Goal: Book appointment/travel/reservation

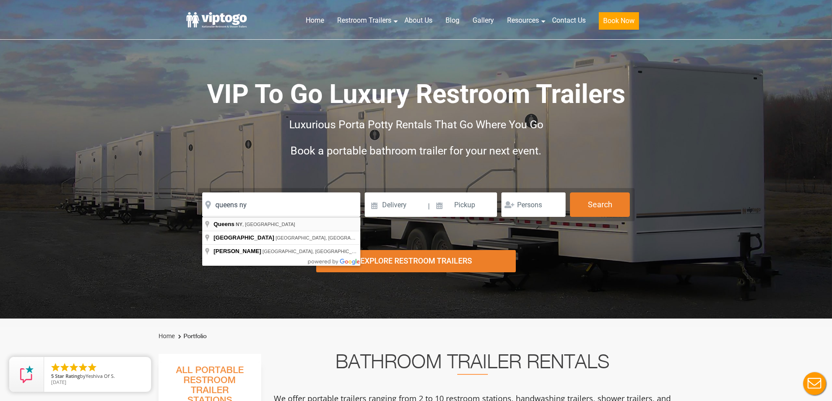
type input "[GEOGRAPHIC_DATA], [GEOGRAPHIC_DATA], [GEOGRAPHIC_DATA]"
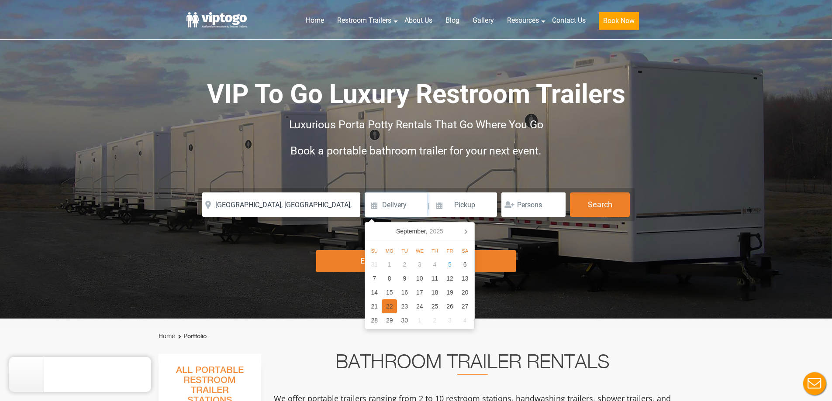
click at [391, 305] on div "22" at bounding box center [389, 306] width 15 height 14
type input "[DATE]"
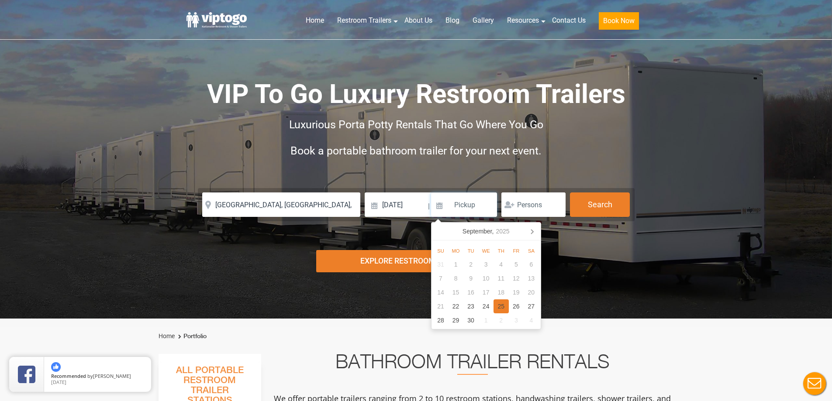
click at [503, 307] on div "25" at bounding box center [500, 306] width 15 height 14
type input "[DATE]"
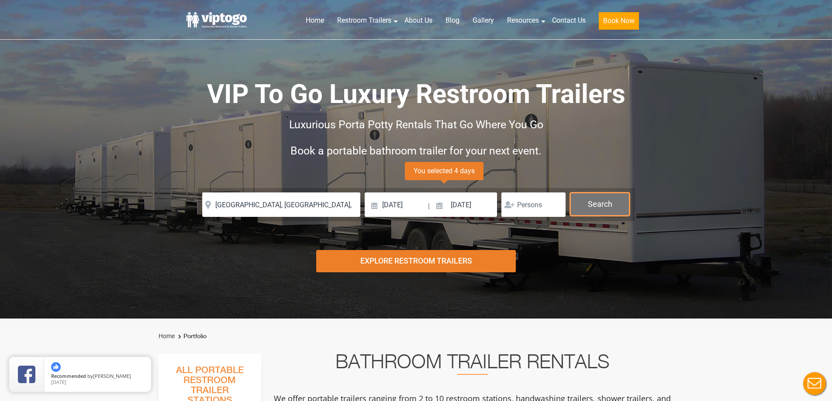
click at [594, 199] on button "Search" at bounding box center [600, 204] width 60 height 24
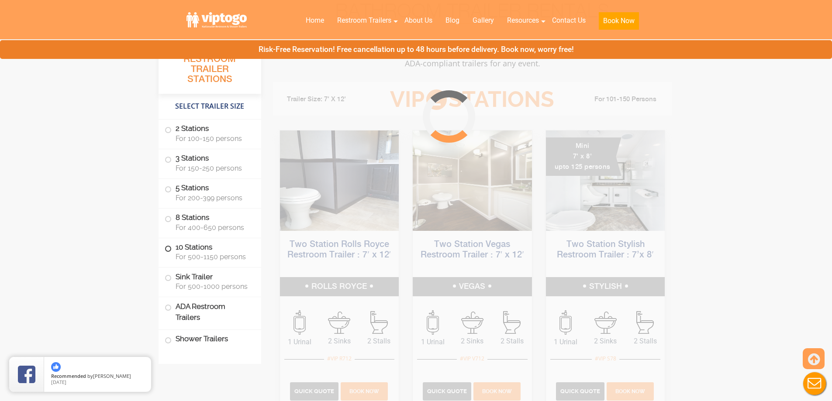
scroll to position [354, 0]
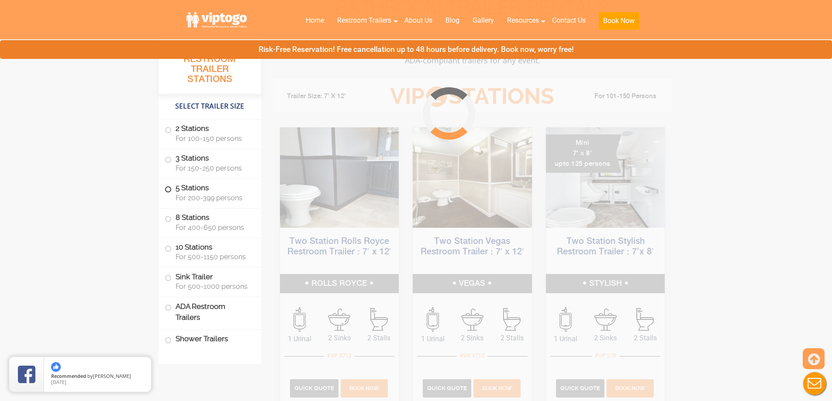
click at [170, 192] on label "5 Stations For 200-399 persons" at bounding box center [210, 192] width 90 height 27
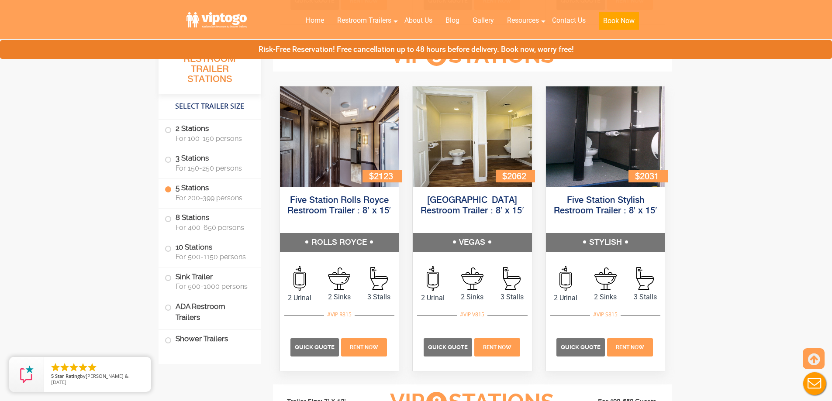
scroll to position [1321, 0]
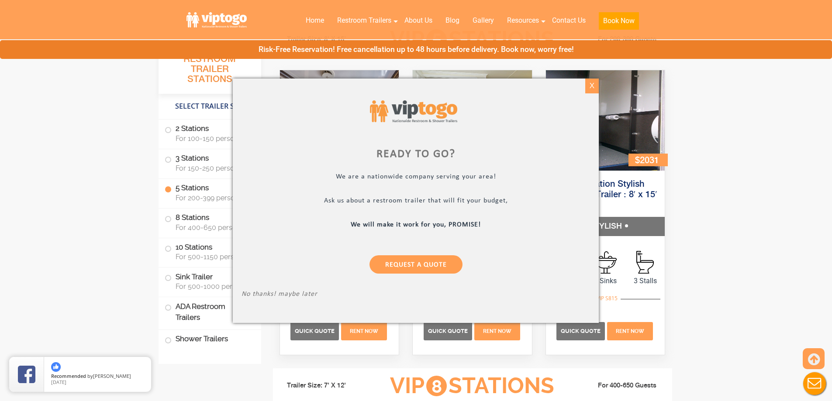
click at [586, 88] on div "X" at bounding box center [592, 86] width 14 height 15
